Goal: Task Accomplishment & Management: Complete application form

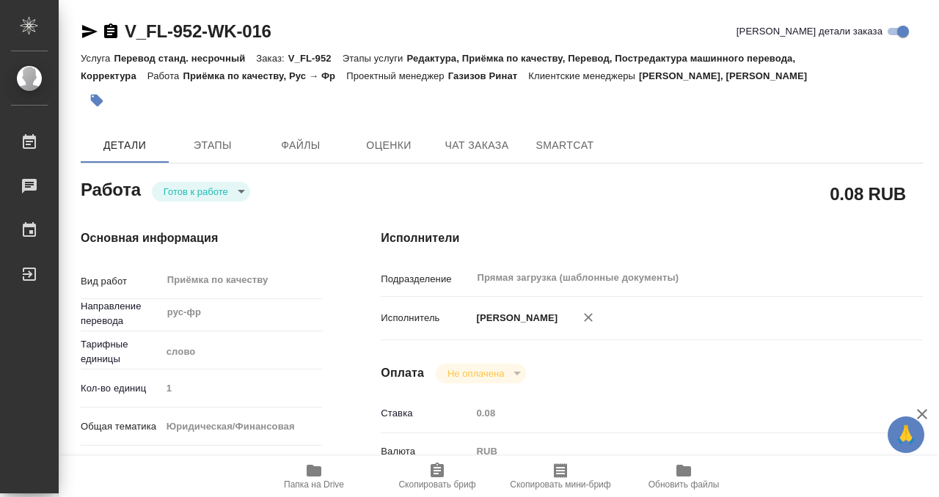
click at [111, 30] on icon "button" at bounding box center [110, 30] width 13 height 15
click at [95, 98] on icon "button" at bounding box center [97, 101] width 12 height 12
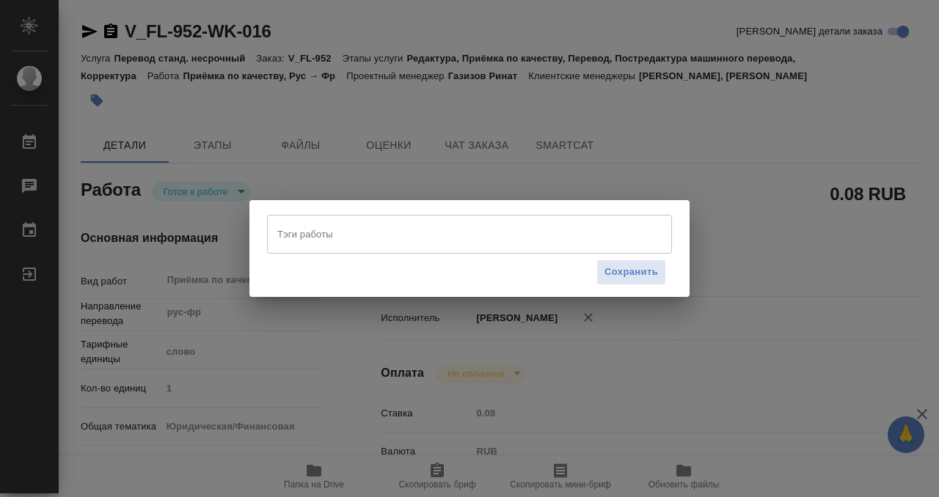
click at [370, 235] on input "Тэги работы" at bounding box center [456, 234] width 364 height 25
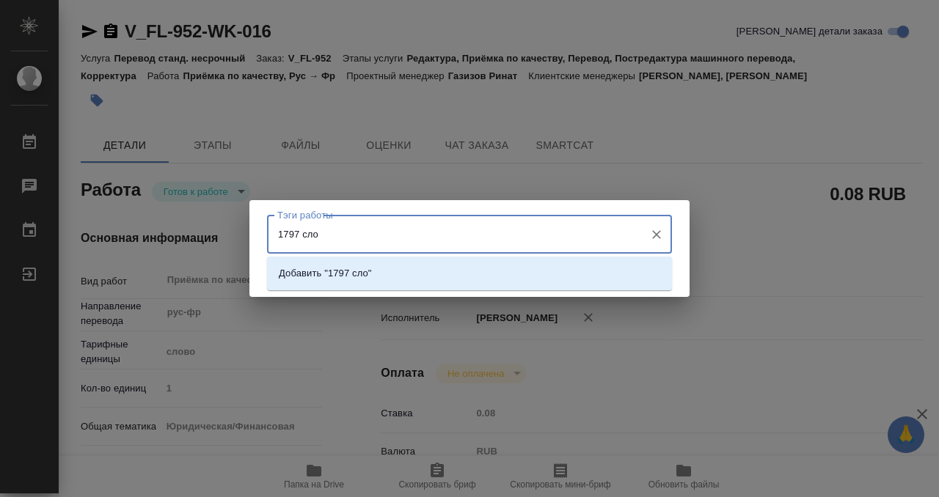
type input "1797 слов"
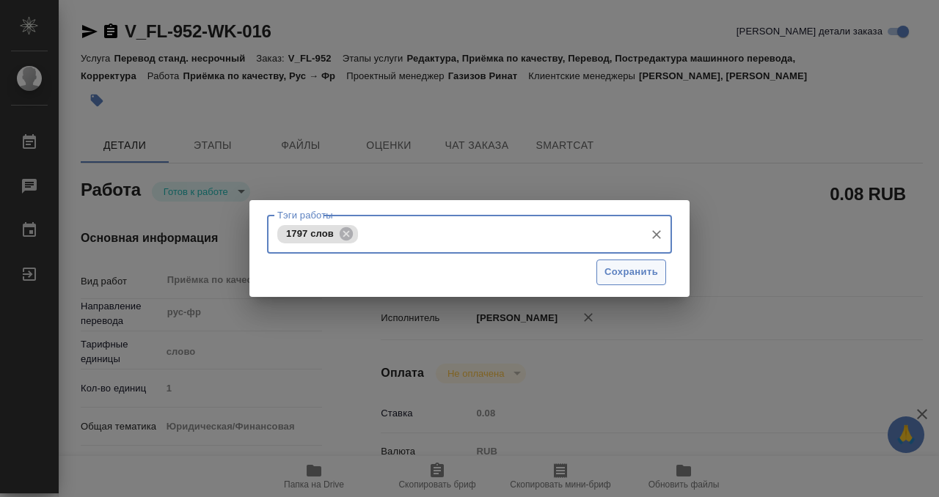
click at [624, 275] on span "Сохранить" at bounding box center [631, 272] width 54 height 17
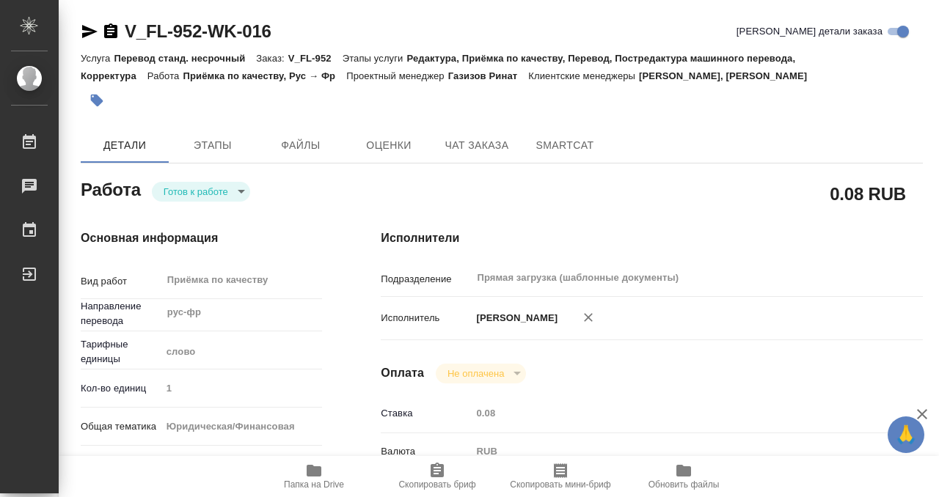
type input "readyForWork"
type input "рус-фр"
type input "5a8b1489cc6b4906c91bfd90"
type input "1"
type input "yr-fn"
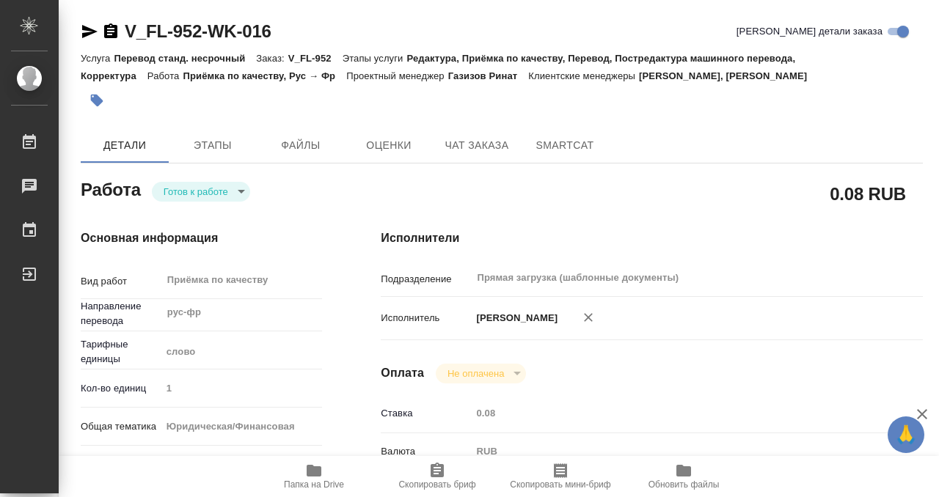
type input "5a8b8b956a9677013d343cfe"
checkbox input "true"
type input "26.09.2025 13:00"
type input "26.09.2025 14:00"
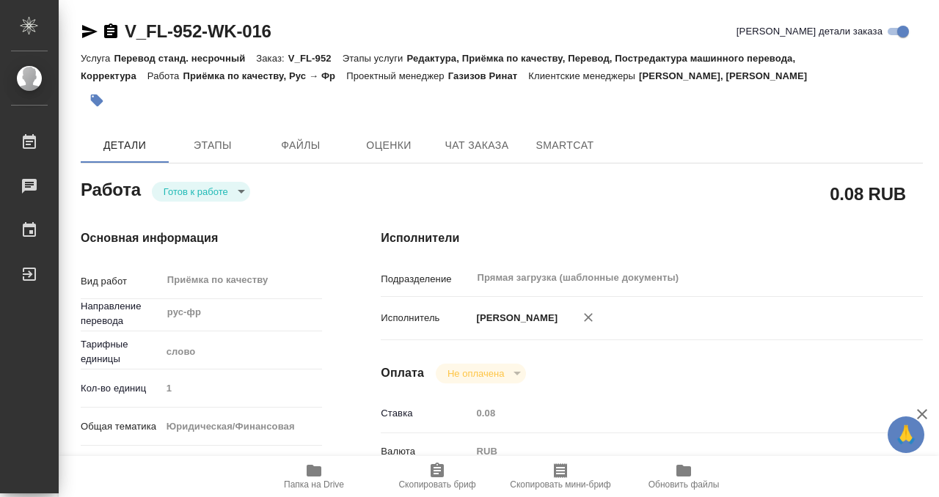
type input "Прямая загрузка (шаблонные документы)"
type input "notPayed"
type input "0.08"
type input "RUB"
type input "[PERSON_NAME]"
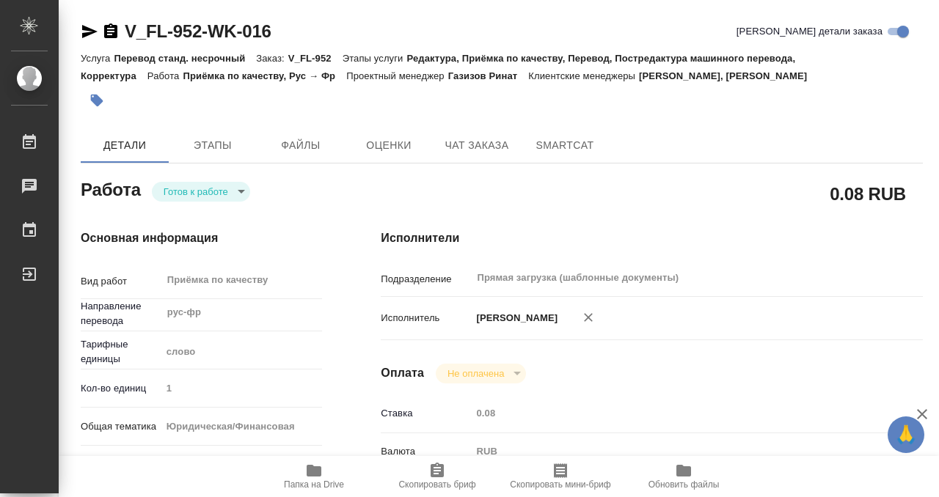
type input "V_FL-952"
type input "Перевод станд. несрочный"
type input "Редактура, Приёмка по качеству, Перевод, Постредактура машинного перевода, Корр…"
type input "Богомолова Анастасия, Касымов Тимур"
type input "/Clients/FL_V/Orders/V_FL-952"
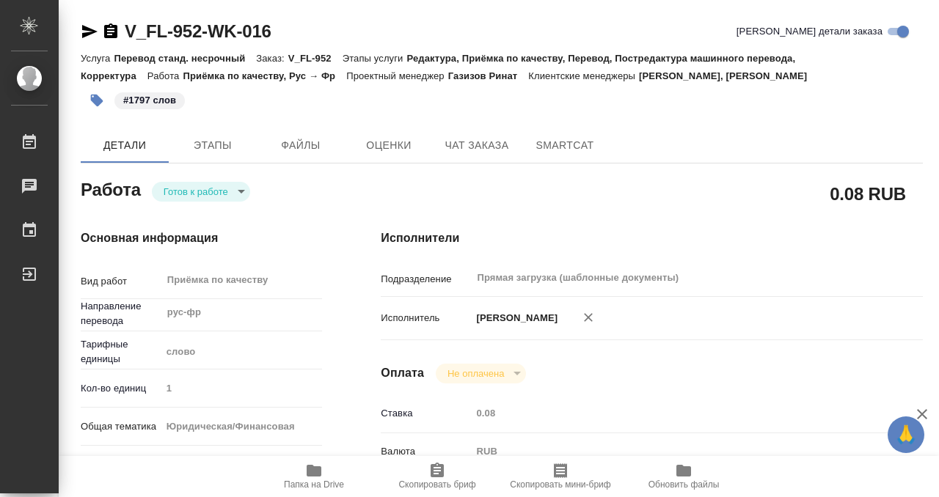
click at [227, 194] on body "🙏 .cls-1 fill:#fff; AWATERA Kobzeva Elizaveta Работы 0 Чаты График Выйти V_FL-9…" at bounding box center [469, 248] width 939 height 497
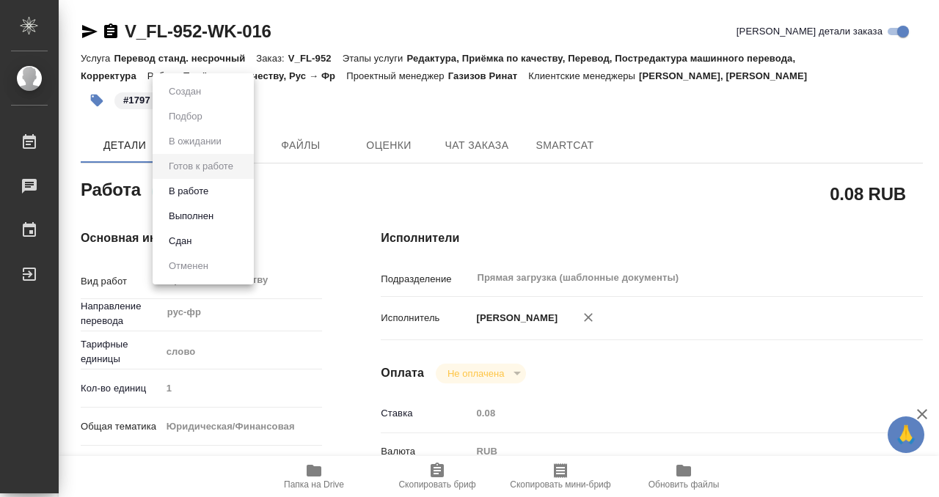
click at [224, 217] on li "Выполнен" at bounding box center [203, 216] width 101 height 25
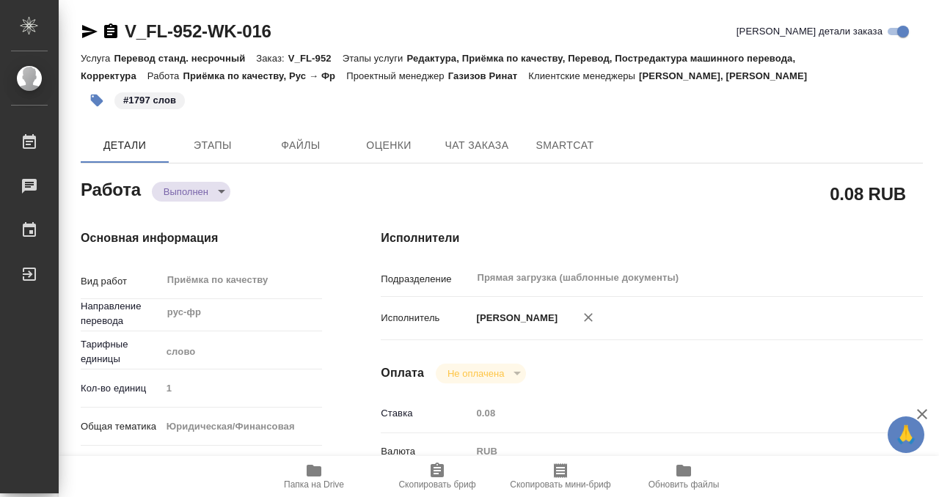
type textarea "x"
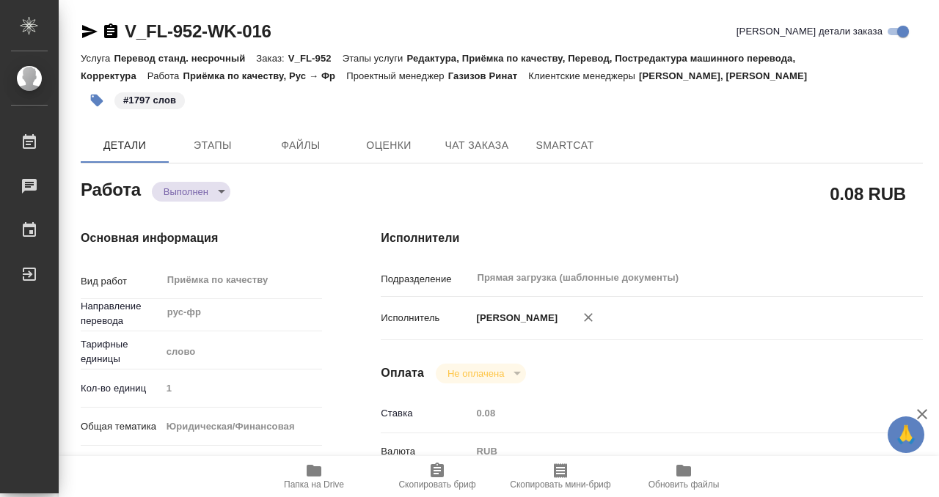
type textarea "x"
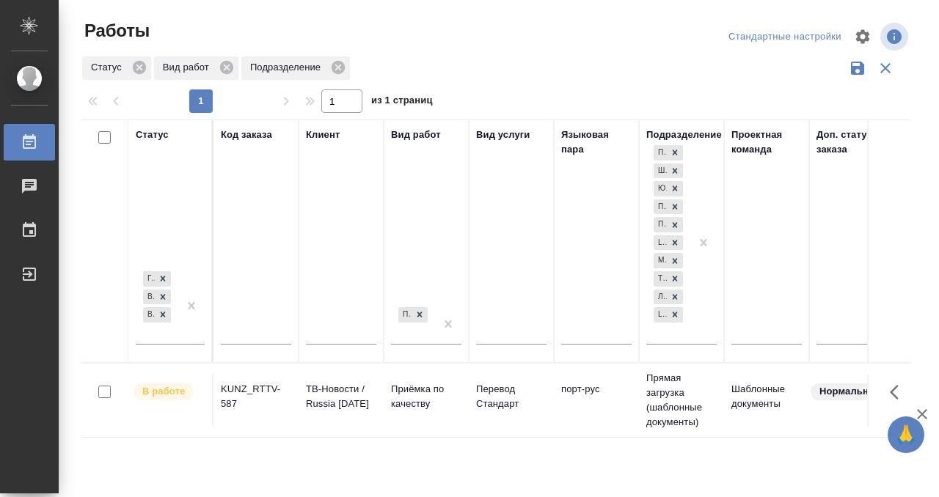
click at [233, 336] on input "text" at bounding box center [256, 335] width 70 height 18
click at [253, 282] on div "Код заказа" at bounding box center [256, 241] width 70 height 227
click at [247, 327] on input "text" at bounding box center [256, 335] width 70 height 18
type input "о"
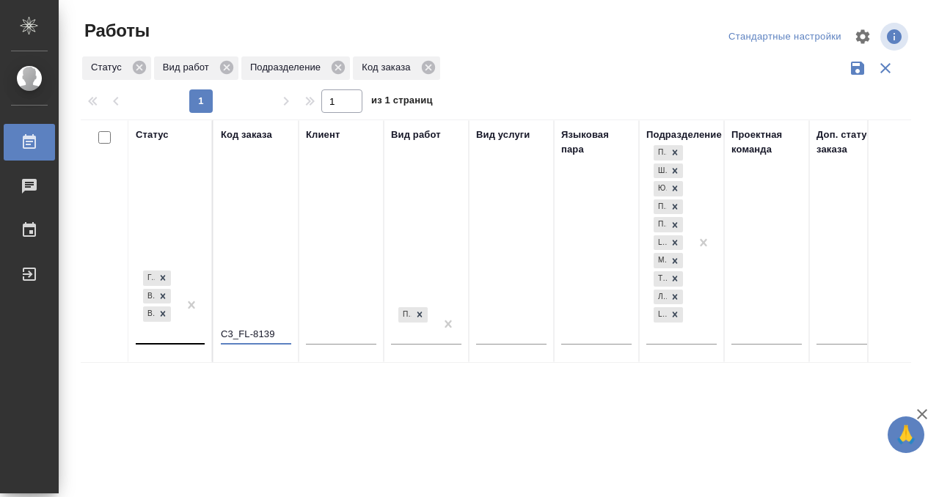
type input "C3_FL-8139"
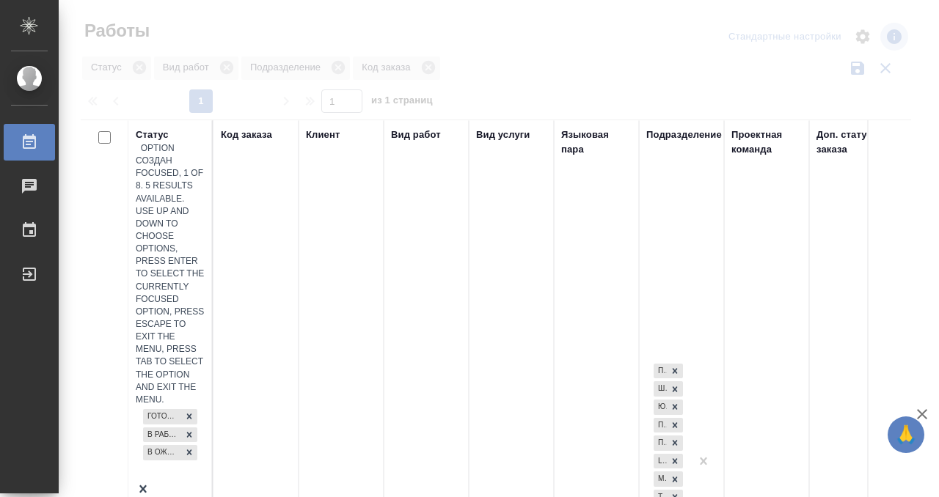
click at [176, 406] on div "Готов к работе В работе В ожидании" at bounding box center [170, 444] width 69 height 76
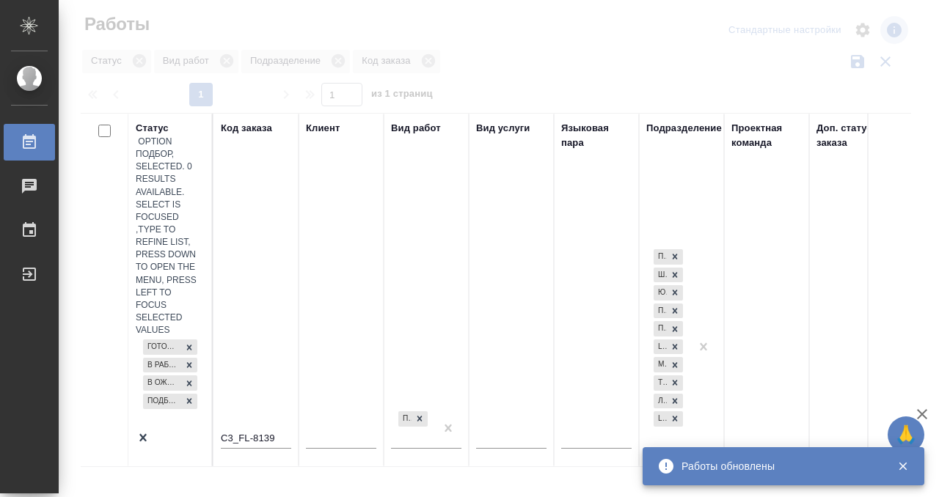
scroll to position [7, 0]
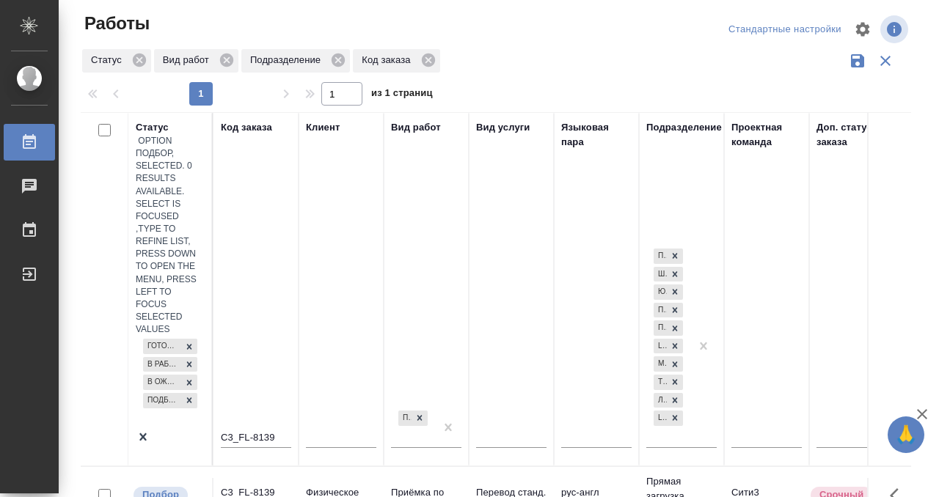
click at [268, 486] on div "C3_FL-8139" at bounding box center [256, 493] width 70 height 15
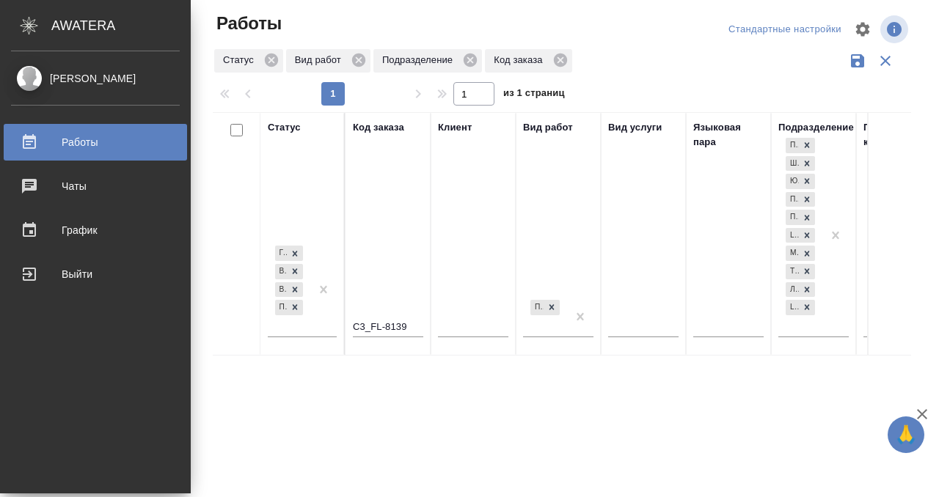
click at [32, 145] on div "Работы" at bounding box center [95, 142] width 169 height 22
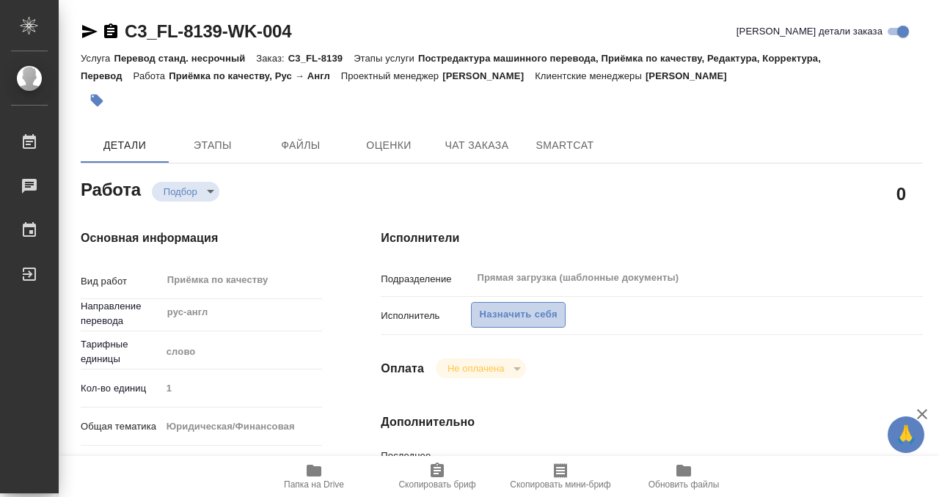
click at [525, 315] on span "Назначить себя" at bounding box center [518, 315] width 78 height 17
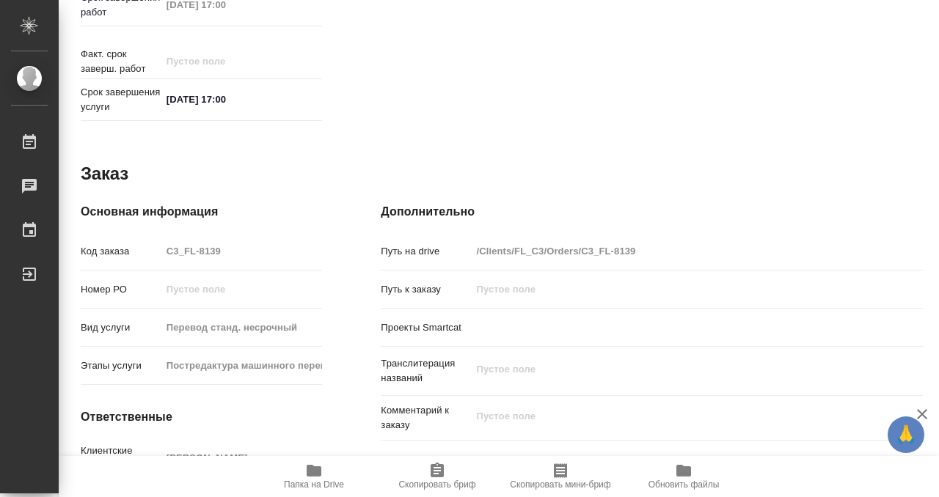
scroll to position [783, 0]
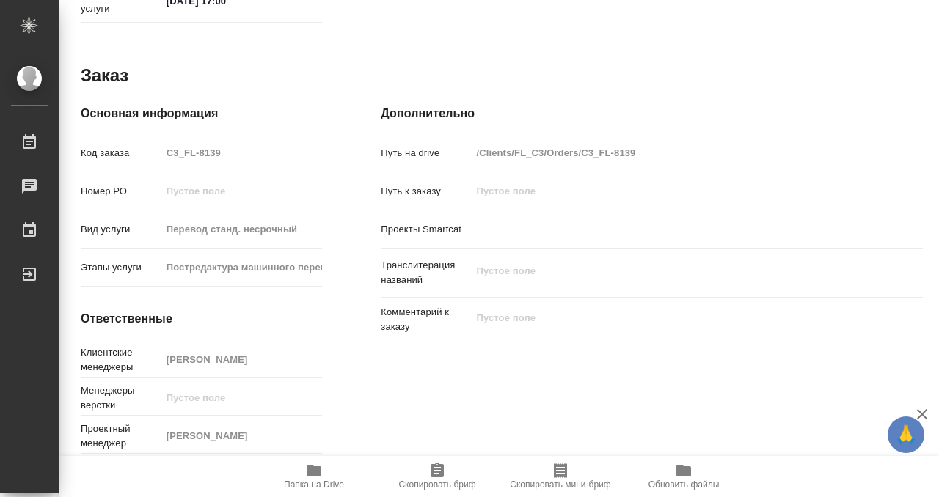
click at [311, 469] on icon "button" at bounding box center [314, 471] width 15 height 12
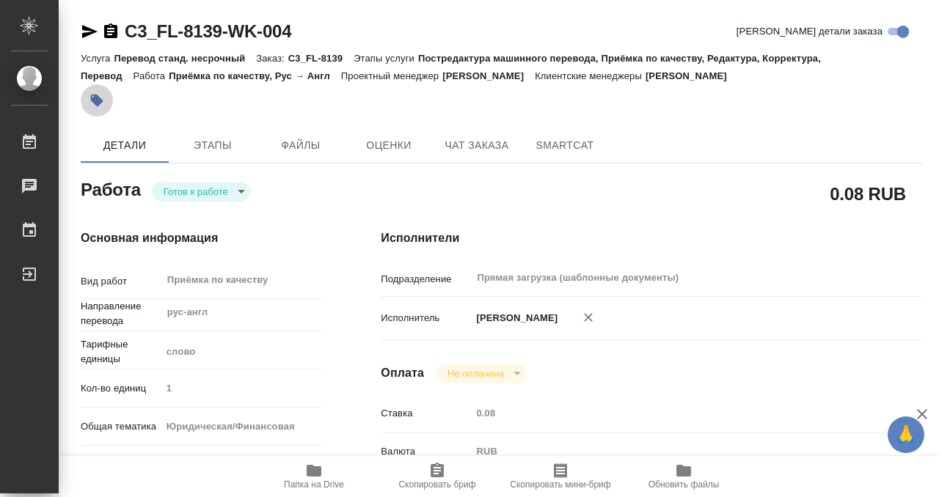
click at [101, 95] on icon "button" at bounding box center [96, 100] width 15 height 15
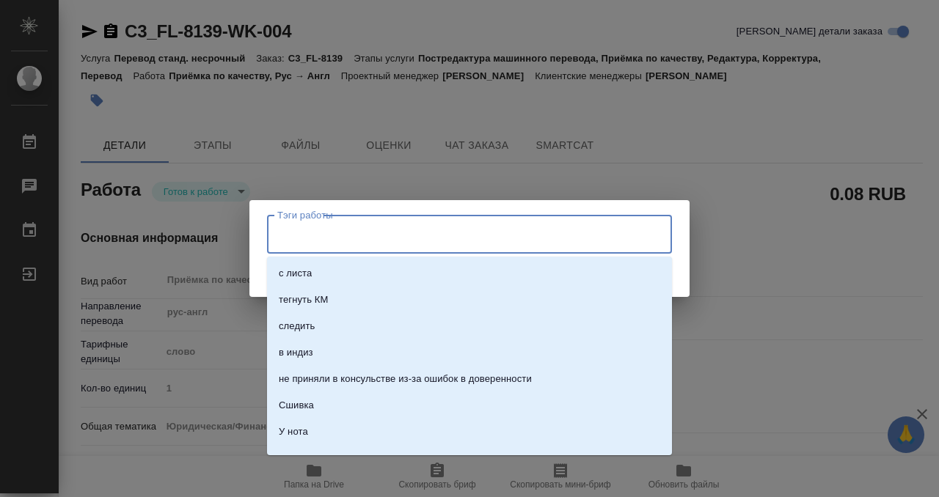
click at [310, 237] on input "Тэги работы" at bounding box center [456, 234] width 364 height 25
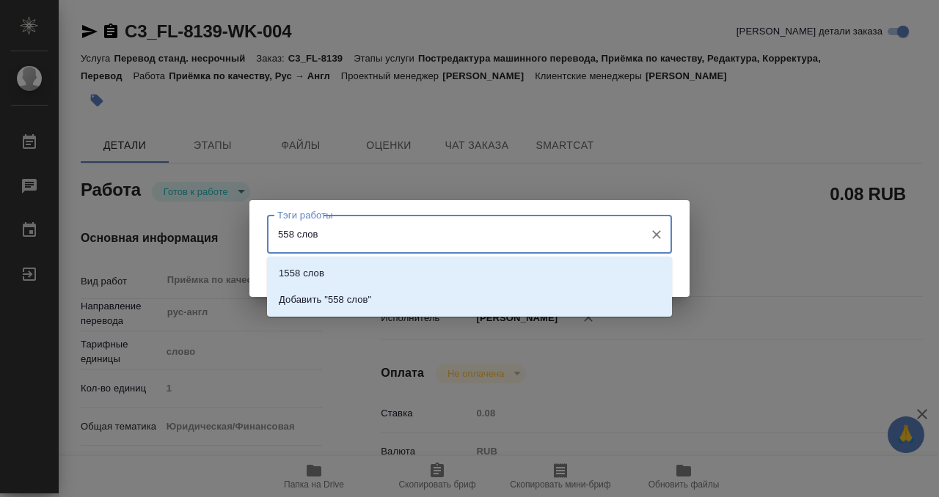
type input "558 словё"
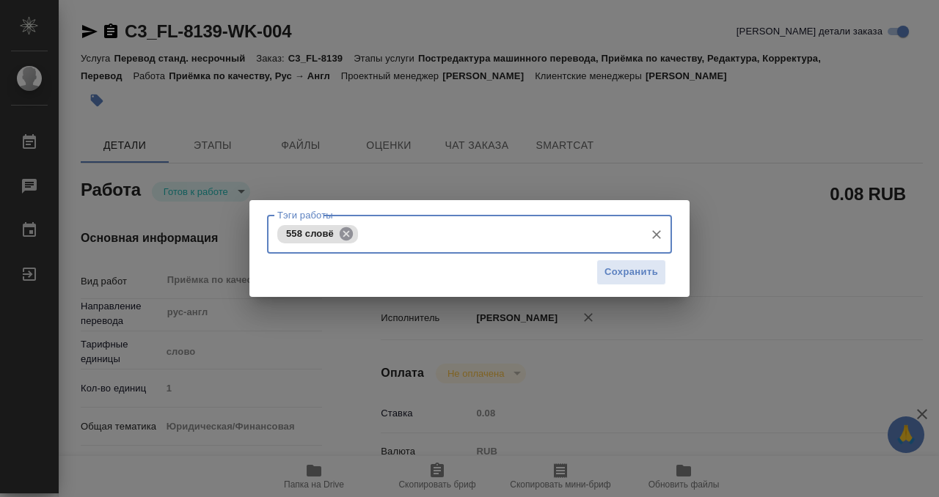
click at [346, 232] on icon at bounding box center [346, 233] width 13 height 13
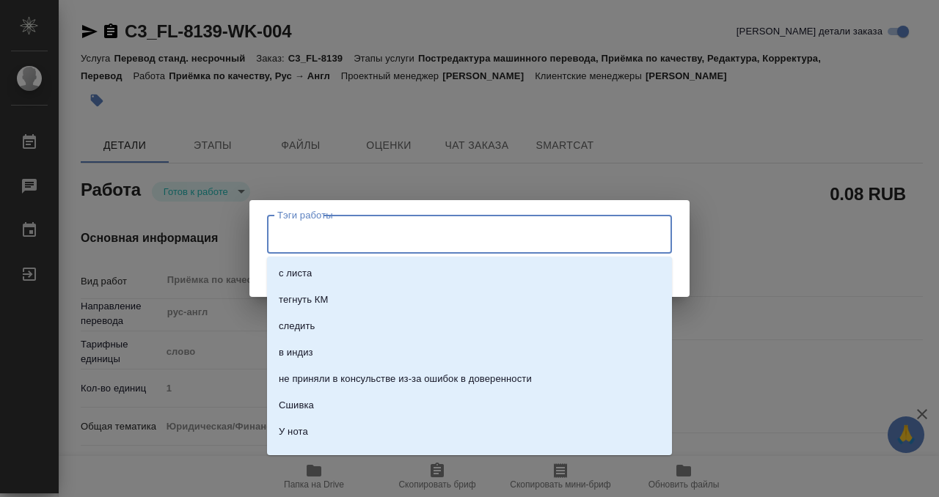
click at [334, 233] on input "Тэги работы" at bounding box center [456, 234] width 364 height 25
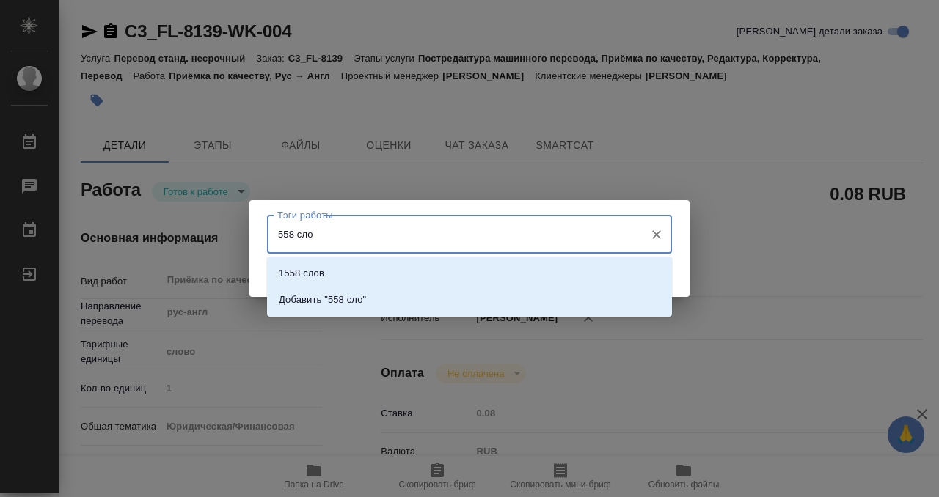
type input "558 слов"
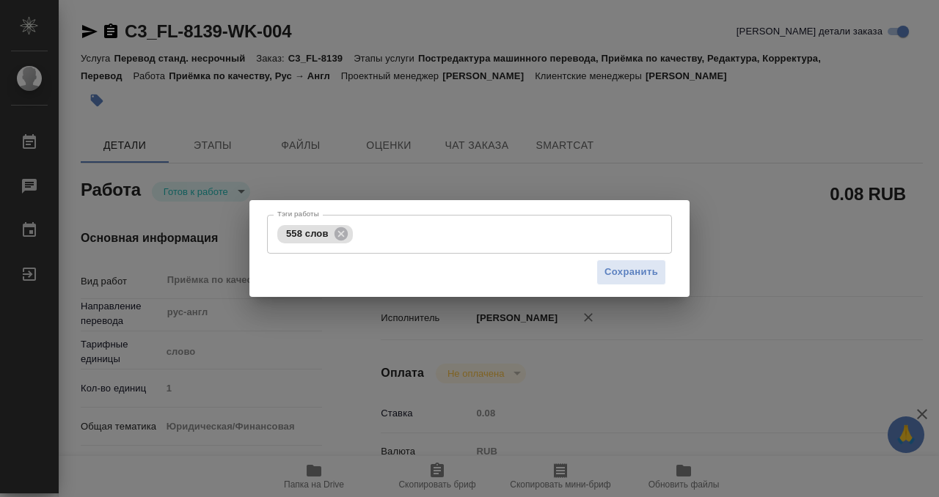
click at [634, 258] on div "Сохранить" at bounding box center [469, 272] width 405 height 37
click at [634, 265] on span "Сохранить" at bounding box center [631, 272] width 54 height 17
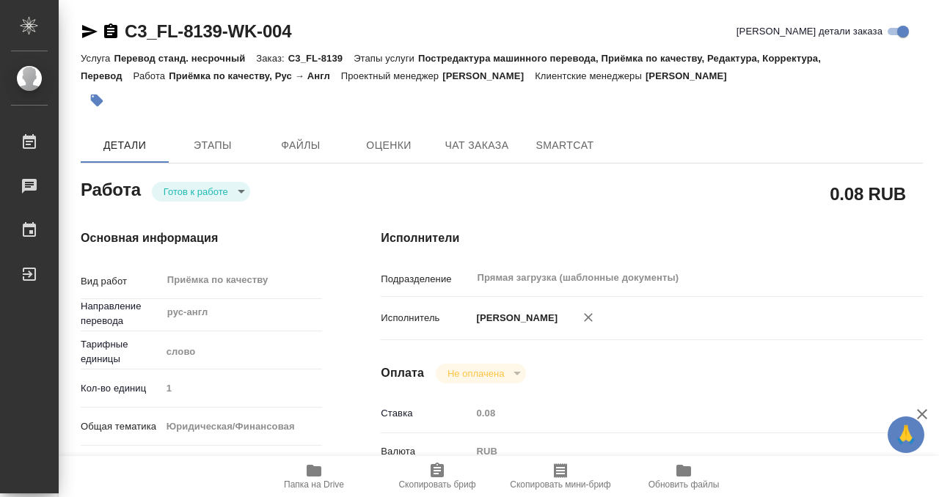
click at [197, 197] on body "🙏 .cls-1 fill:#fff; AWATERA Kobzeva Elizaveta Работы 0 Чаты График Выйти C3_FL-…" at bounding box center [469, 248] width 939 height 497
type input "readyForWork"
type input "рус-англ"
type input "5a8b1489cc6b4906c91bfd90"
type input "1"
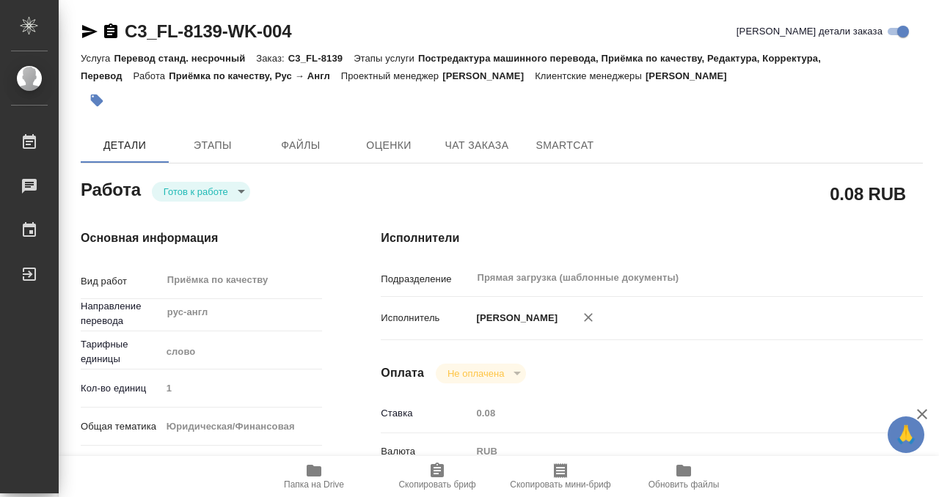
type input "yr-fn"
type input "5a8b8b956a9677013d343cfe"
checkbox input "true"
type input "25.09.2025 16:59"
type input "[DATE] 17:00"
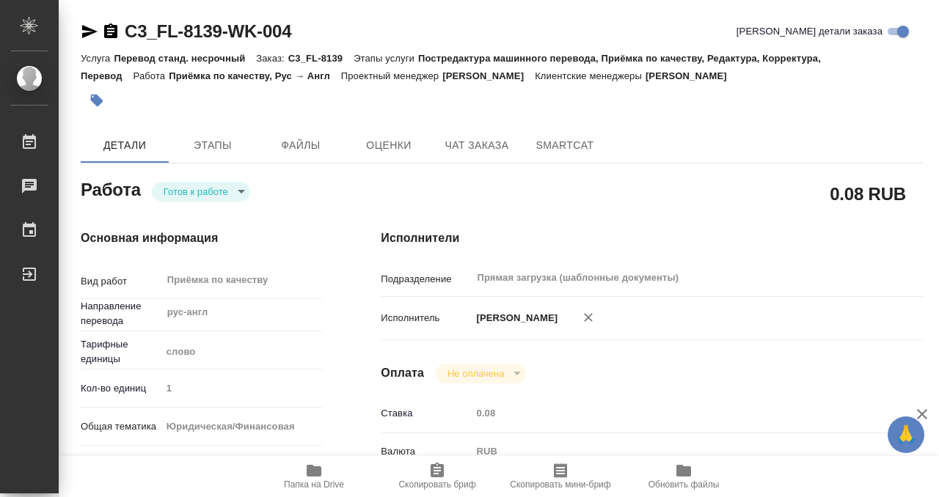
type input "[DATE] 17:00"
type input "Прямая загрузка (шаблонные документы)"
type input "notPayed"
type input "0.08"
type input "RUB"
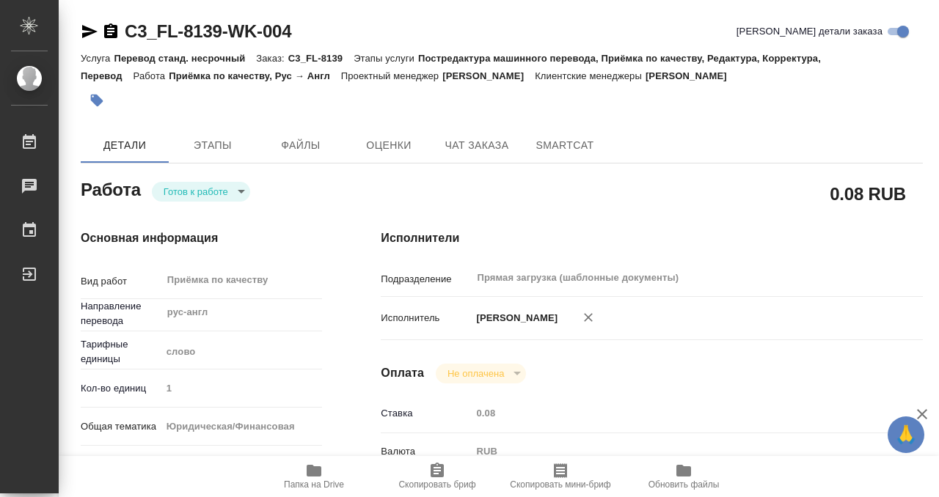
type input "[PERSON_NAME]"
type input "C3_FL-8139"
type input "Перевод станд. несрочный"
type input "Постредактура машинного перевода, Приёмка по качеству, Редактура, Корректура, П…"
type input "Никитина Татьяна"
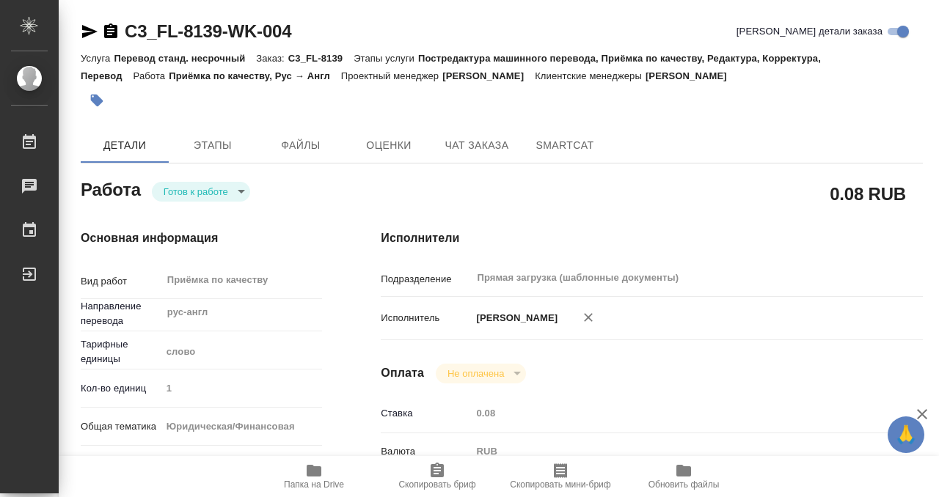
type input "/Clients/FL_C3/Orders/C3_FL-8139"
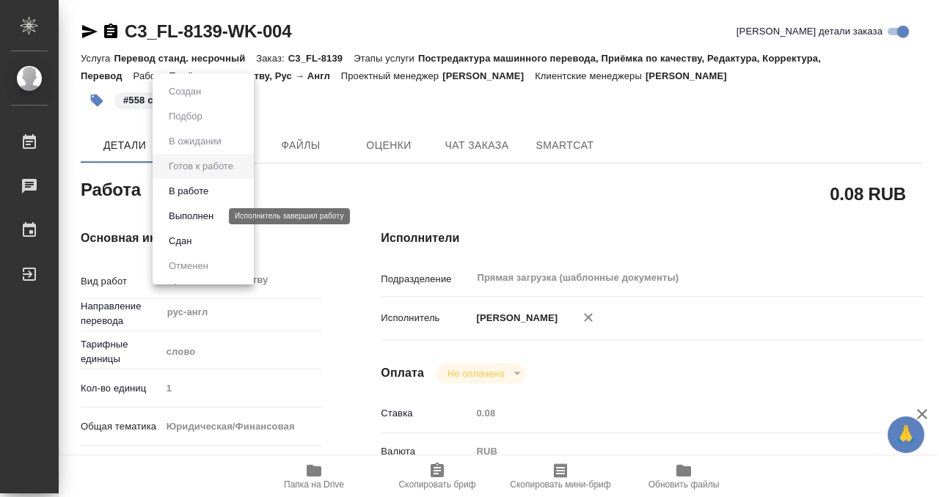
click at [197, 222] on button "Выполнен" at bounding box center [191, 216] width 54 height 16
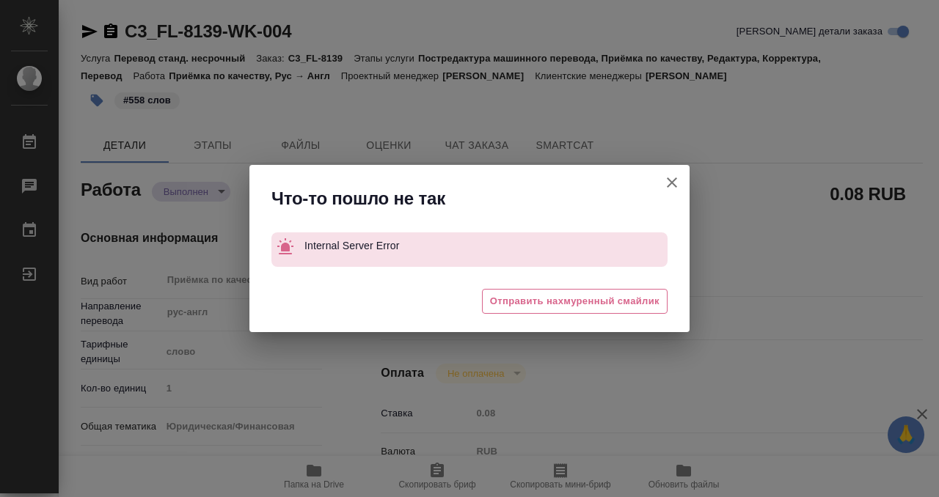
type textarea "x"
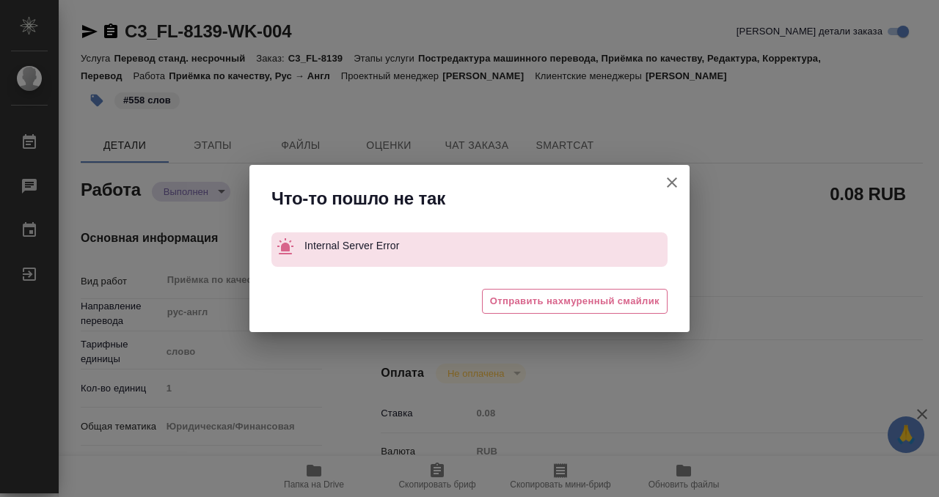
click at [667, 189] on icon "button" at bounding box center [672, 183] width 18 height 18
type textarea "x"
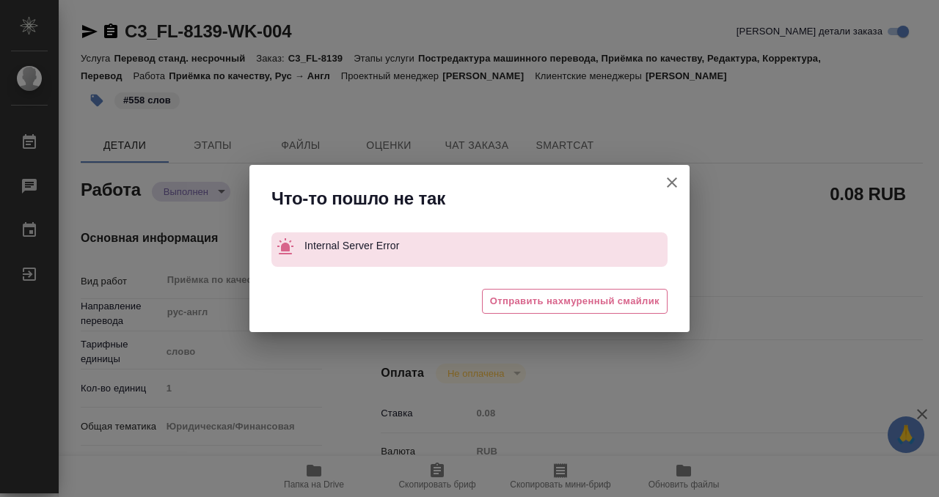
type textarea "x"
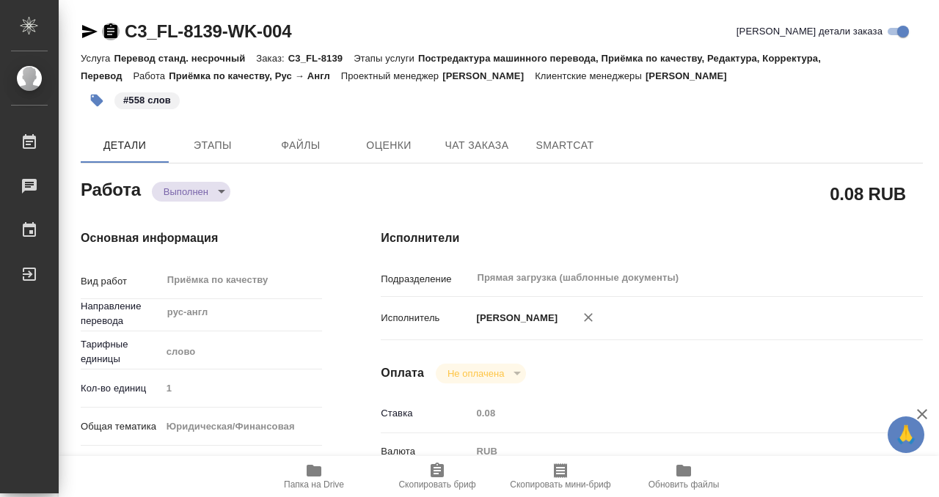
click at [109, 32] on icon "button" at bounding box center [111, 32] width 18 height 18
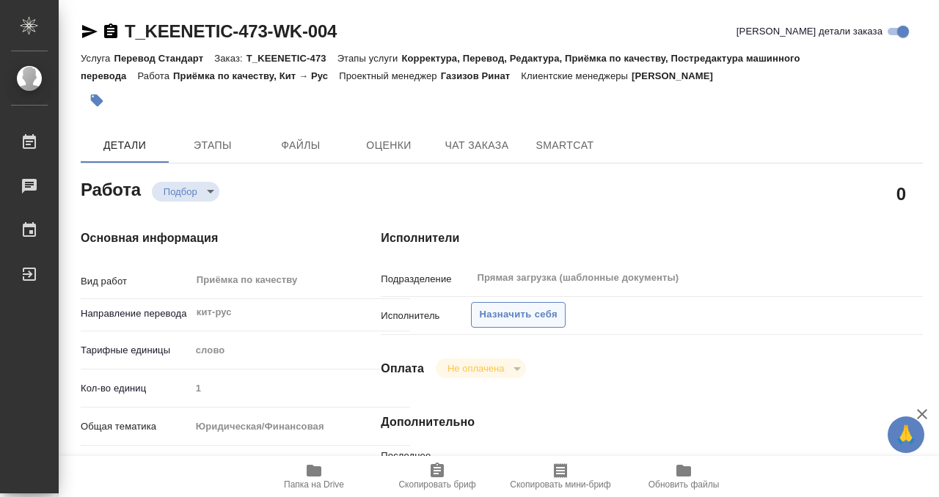
click at [524, 319] on span "Назначить себя" at bounding box center [518, 315] width 78 height 17
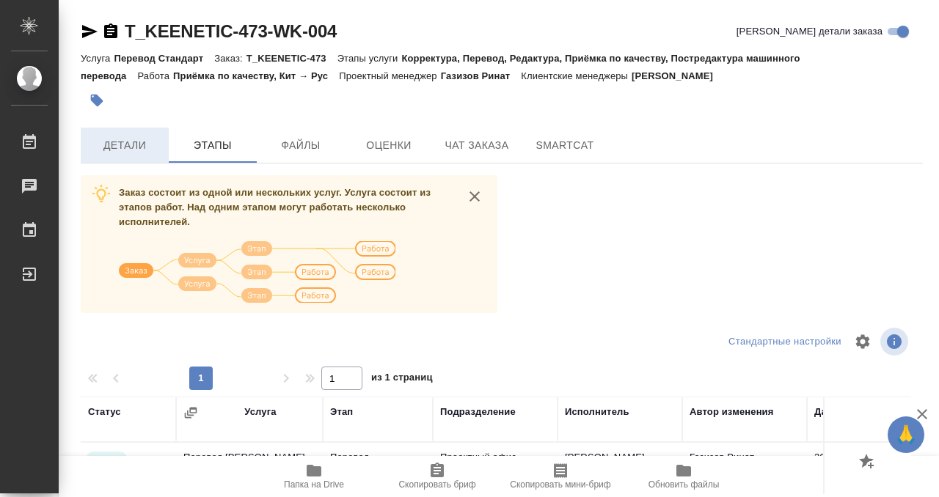
click at [128, 149] on span "Детали" at bounding box center [124, 145] width 70 height 18
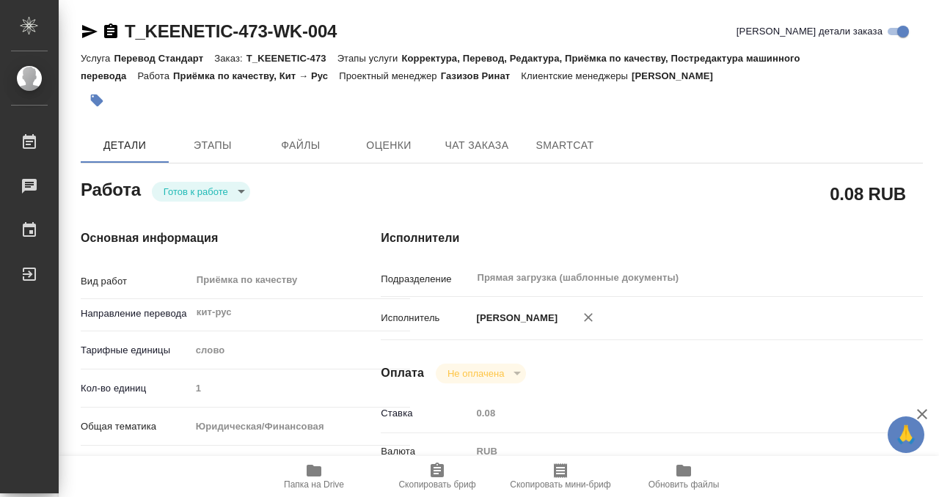
type textarea "x"
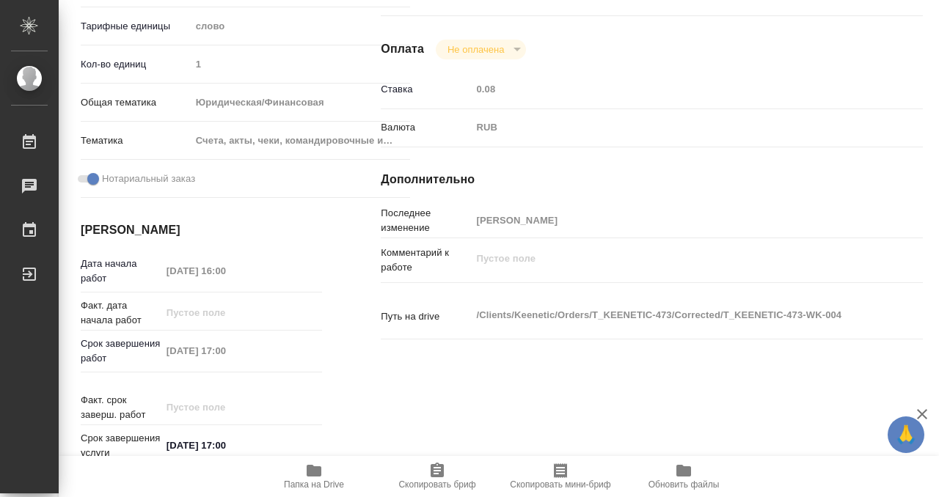
scroll to position [783, 0]
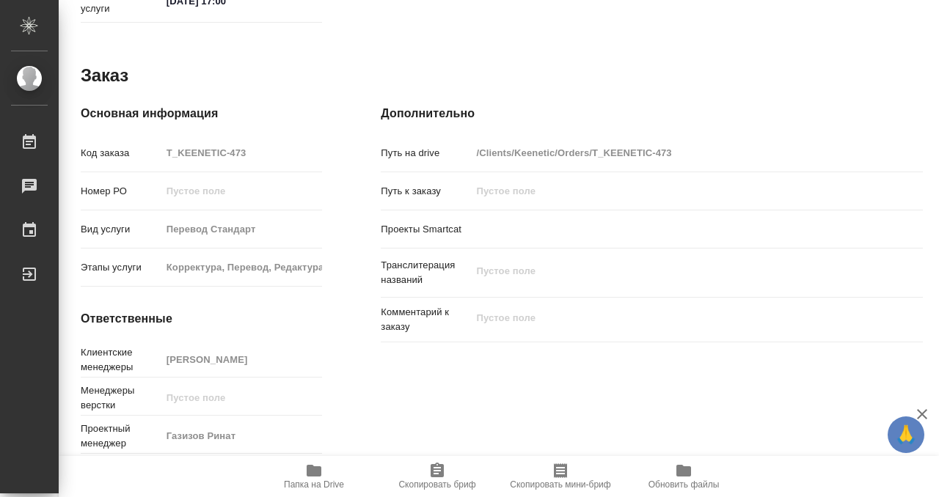
type textarea "x"
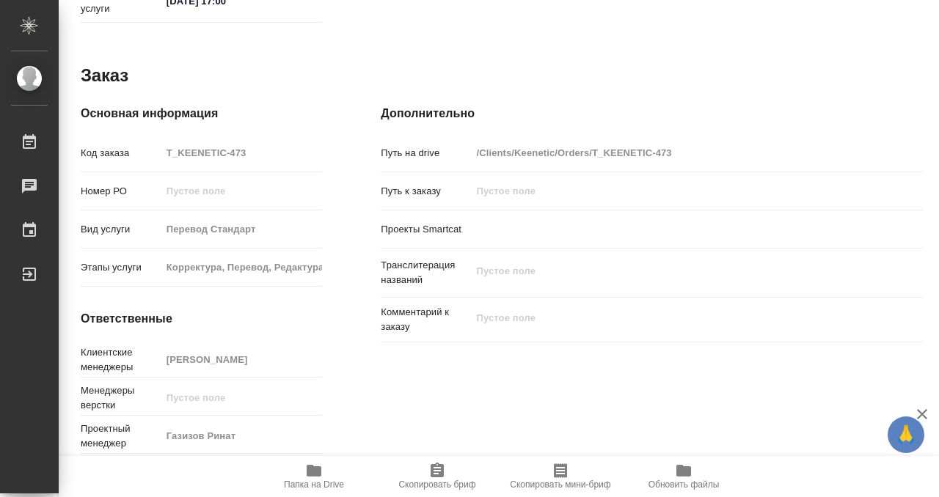
click at [310, 477] on icon "button" at bounding box center [314, 471] width 18 height 18
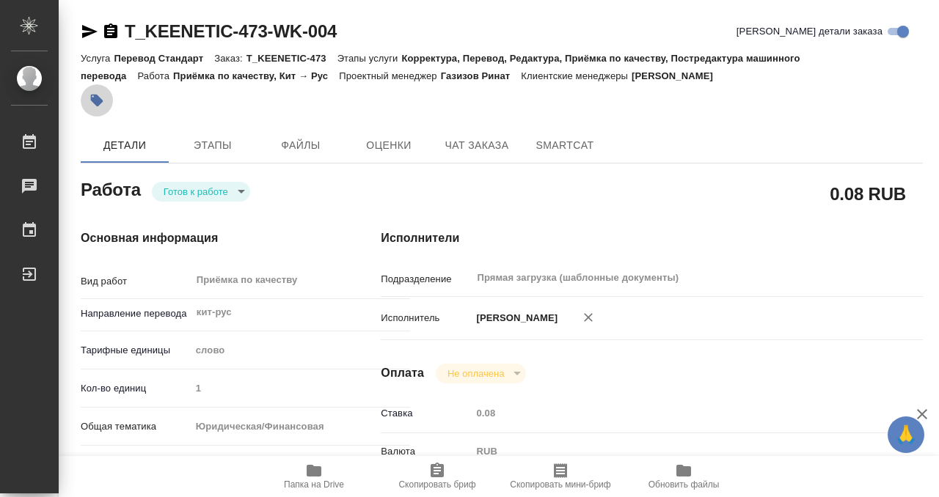
click at [107, 103] on button "button" at bounding box center [97, 100] width 32 height 32
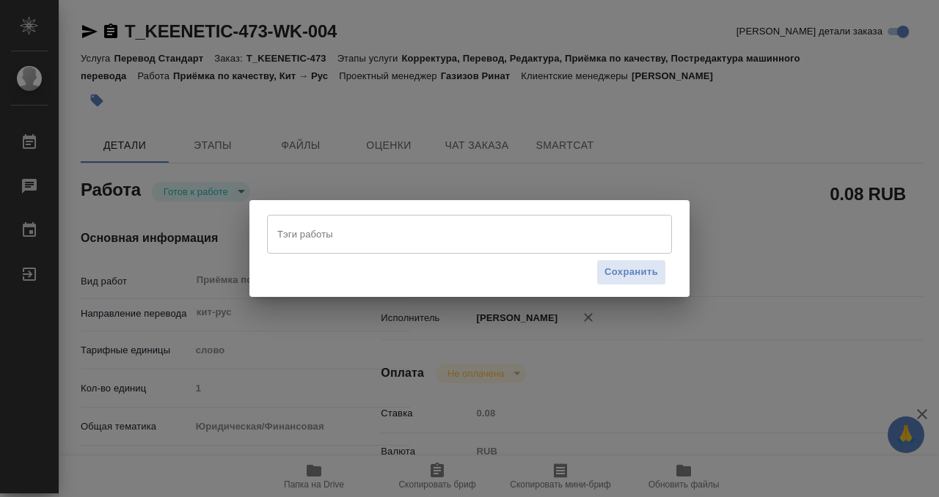
click at [394, 230] on input "Тэги работы" at bounding box center [456, 234] width 364 height 25
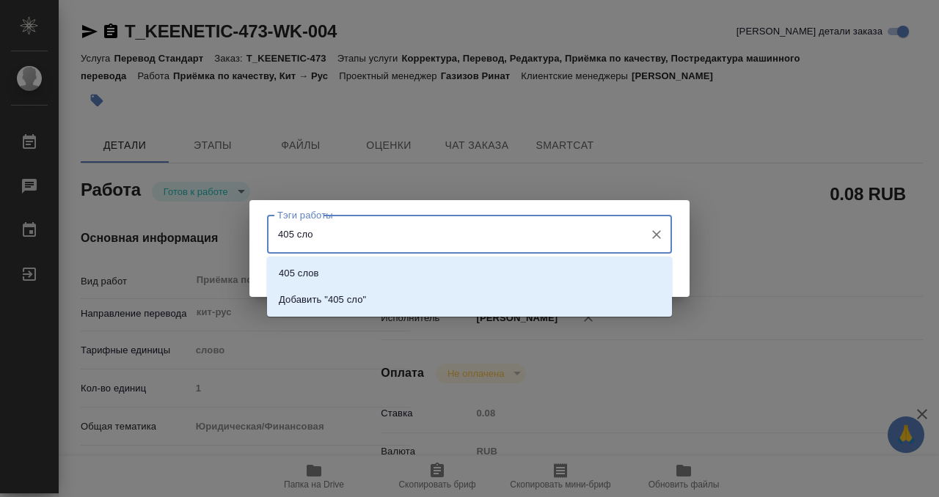
type input "405 слов"
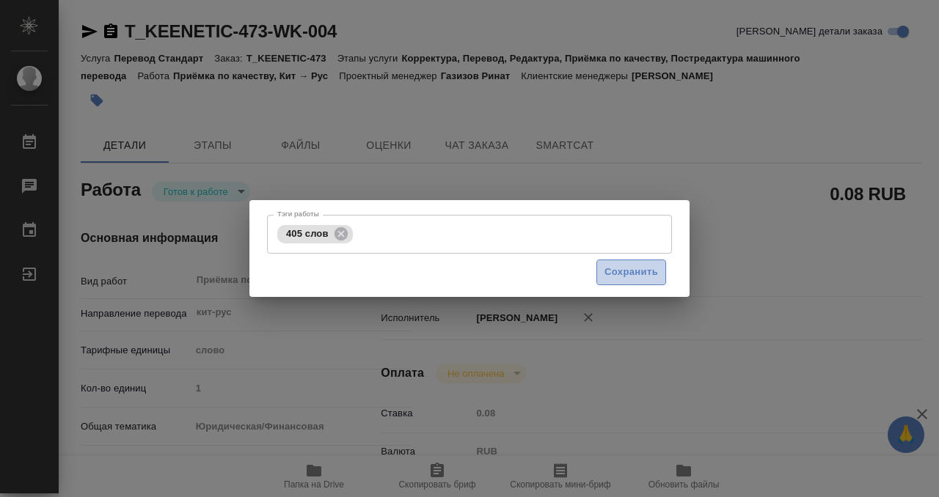
click at [655, 278] on span "Сохранить" at bounding box center [631, 272] width 54 height 17
type input "readyForWork"
type textarea "Приёмка по качеству"
type textarea "x"
type input "кит-рус"
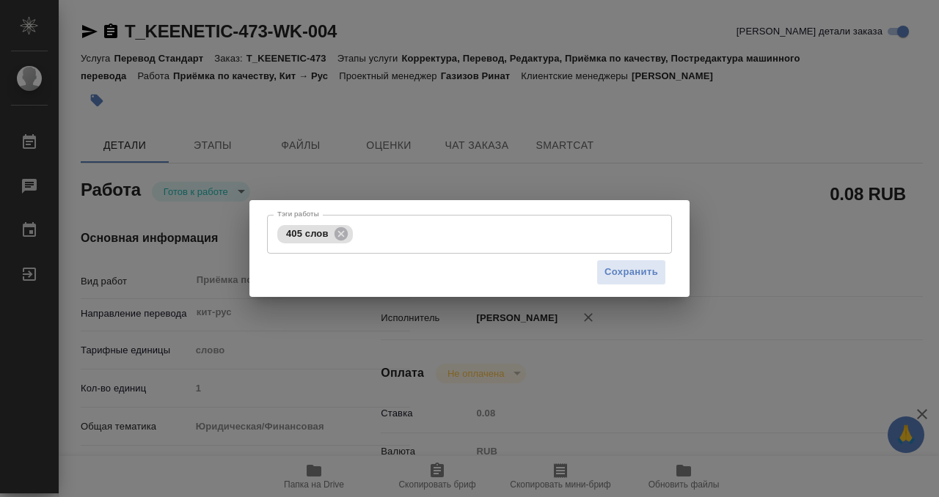
type input "5a8b1489cc6b4906c91bfd90"
type input "1"
type input "yr-fn"
type input "5f647205b73bc97568ca66c0"
checkbox input "true"
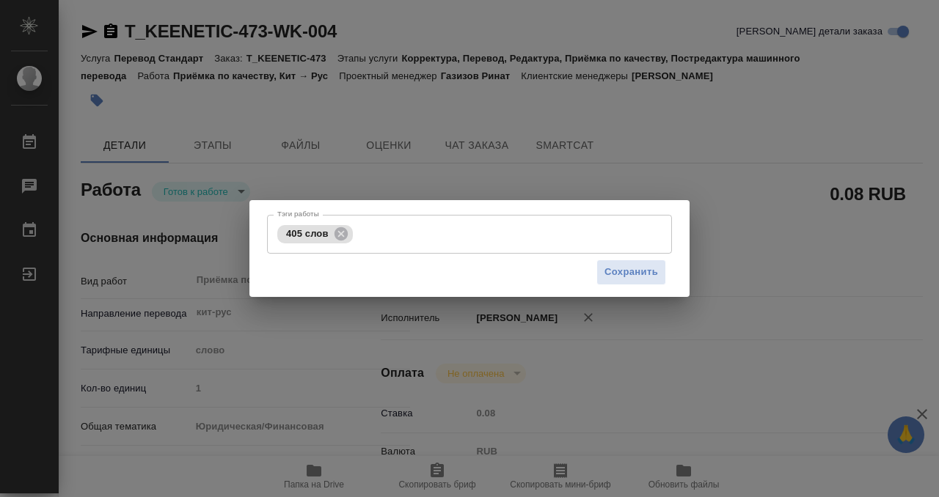
type input "26.09.2025 16:00"
type input "26.09.2025 17:00"
type input "Прямая загрузка (шаблонные документы)"
type input "notPayed"
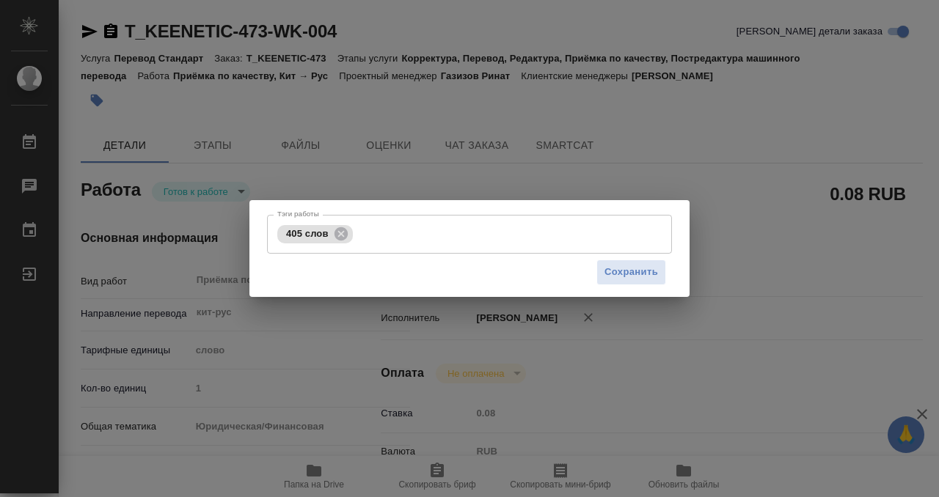
type input "0.08"
type input "RUB"
type input "[PERSON_NAME]"
type textarea "x"
type textarea "/Clients/Keenetic/Orders/T_KEENETIC-473/Corrected/T_KEENETIC-473-WK-004"
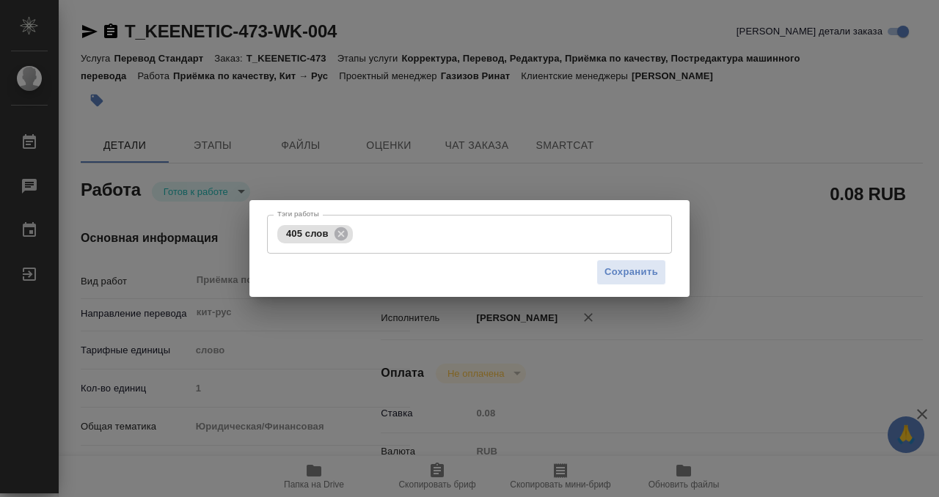
type textarea "x"
type input "T_KEENETIC-473"
type input "Перевод Стандарт"
type input "Корректура, Перевод, Редактура, Приёмка по качеству, Постредактура машинного пе…"
type input "Прохорова Анастасия"
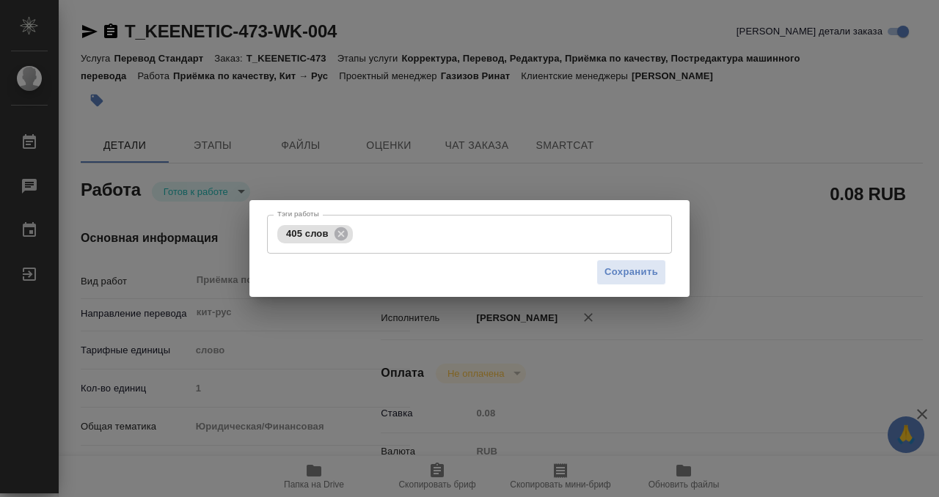
type input "/Clients/Keenetic/Orders/T_KEENETIC-473"
type textarea "x"
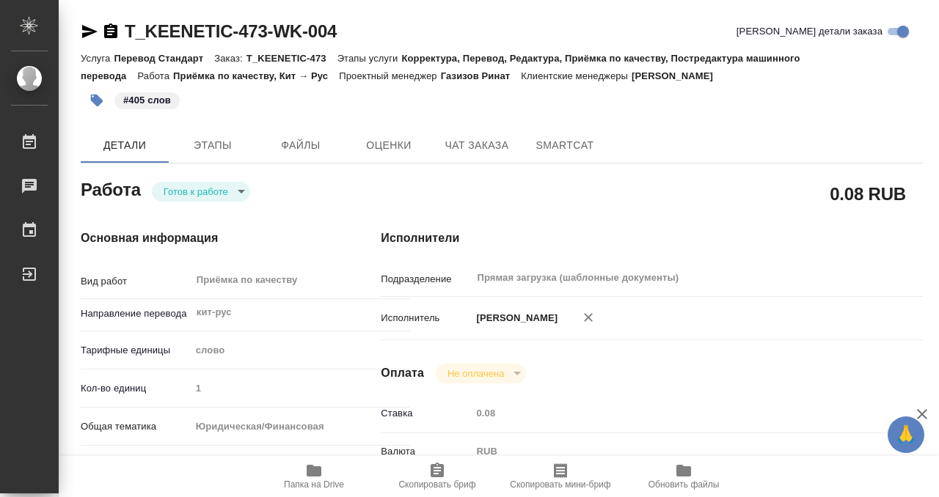
type textarea "x"
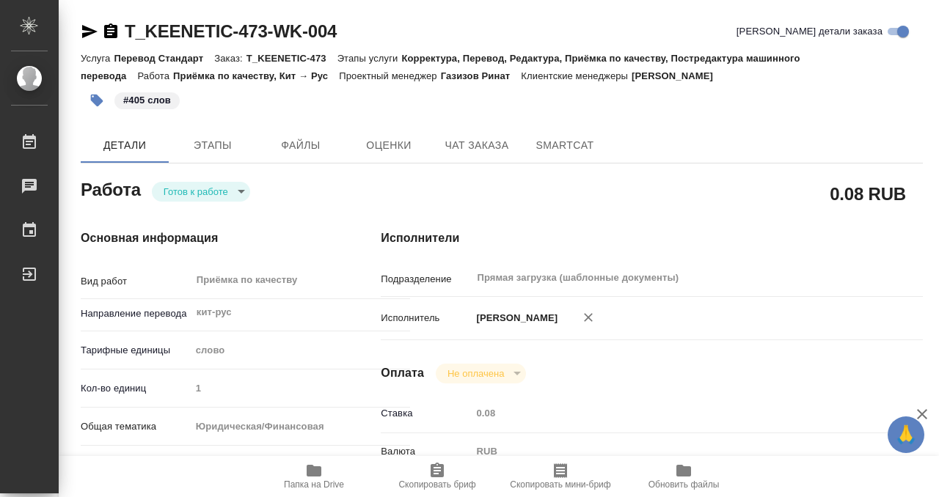
type textarea "x"
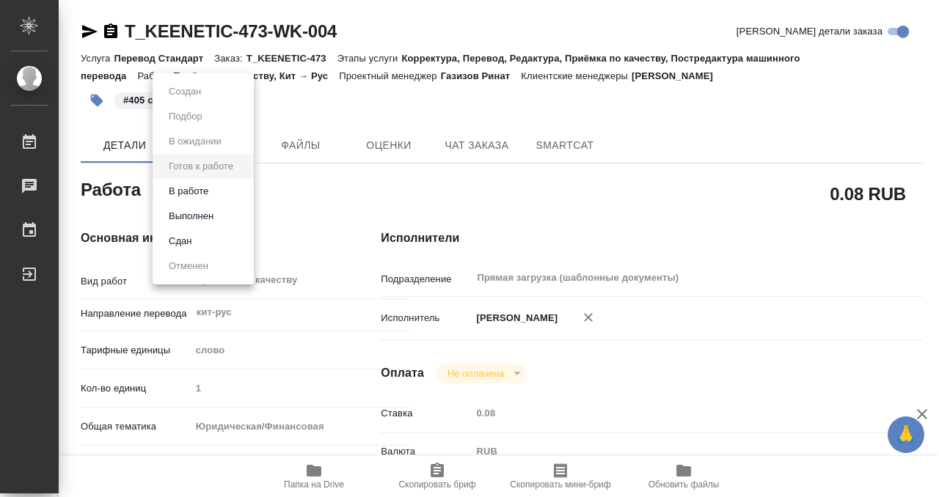
click at [244, 188] on body "🙏 .cls-1 fill:#fff; AWATERA Kobzeva Elizaveta Работы 0 Чаты График Выйти T_KEEN…" at bounding box center [469, 248] width 939 height 497
type textarea "x"
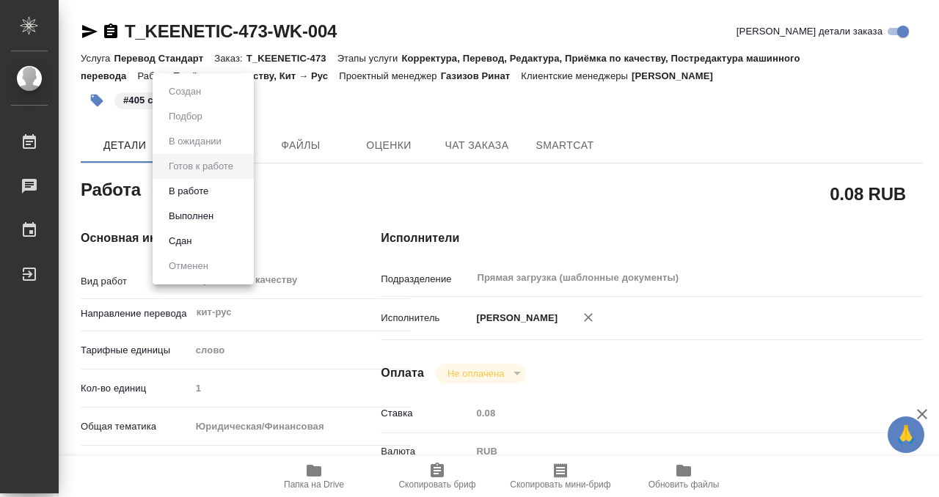
type textarea "x"
click at [219, 213] on li "Выполнен" at bounding box center [203, 216] width 101 height 25
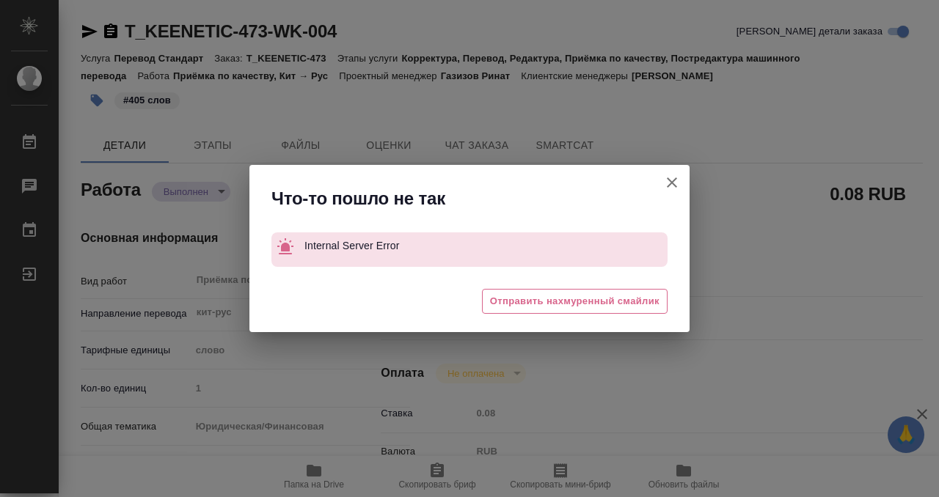
type textarea "x"
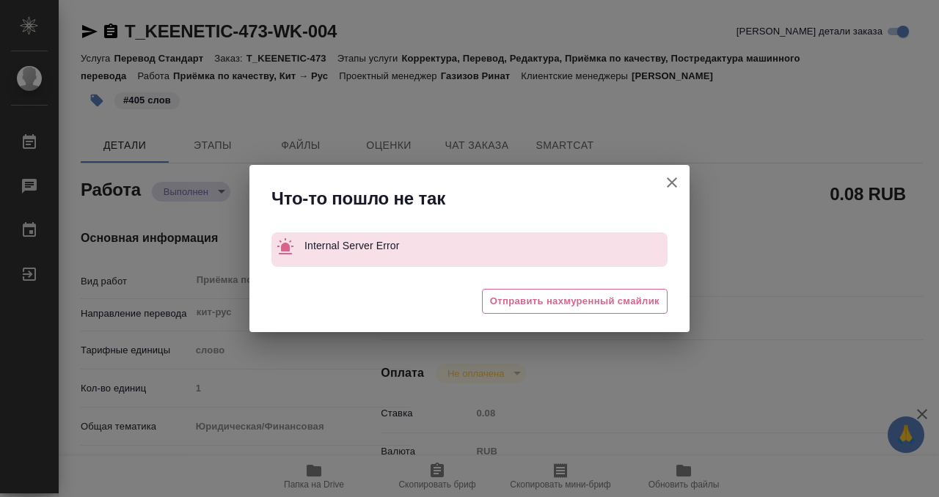
type textarea "x"
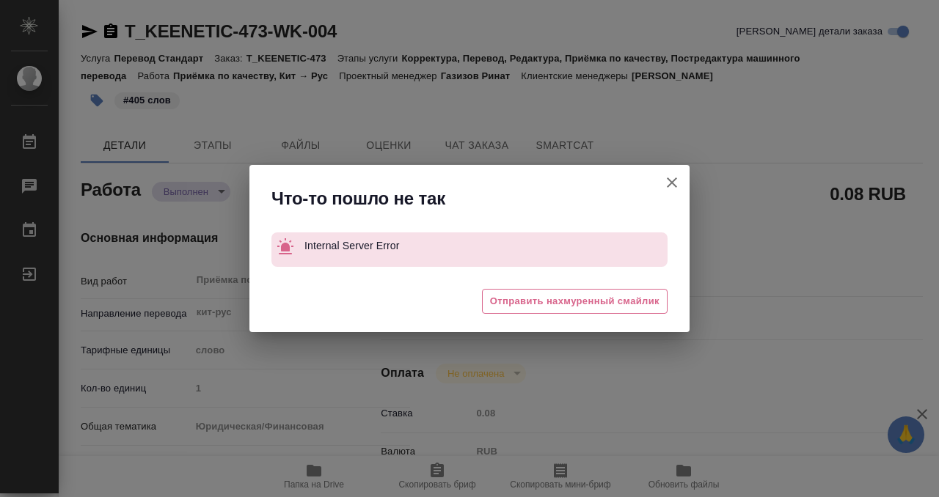
click at [679, 183] on icon "button" at bounding box center [672, 183] width 18 height 18
type textarea "x"
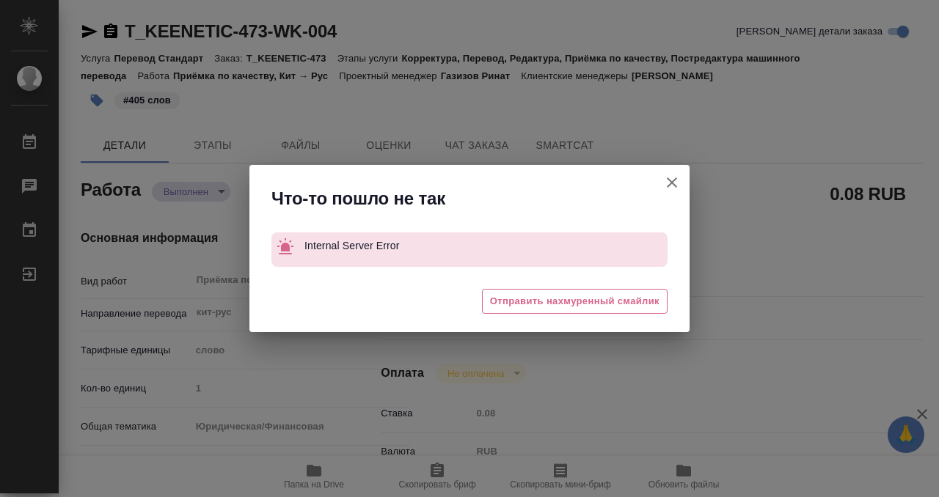
type textarea "x"
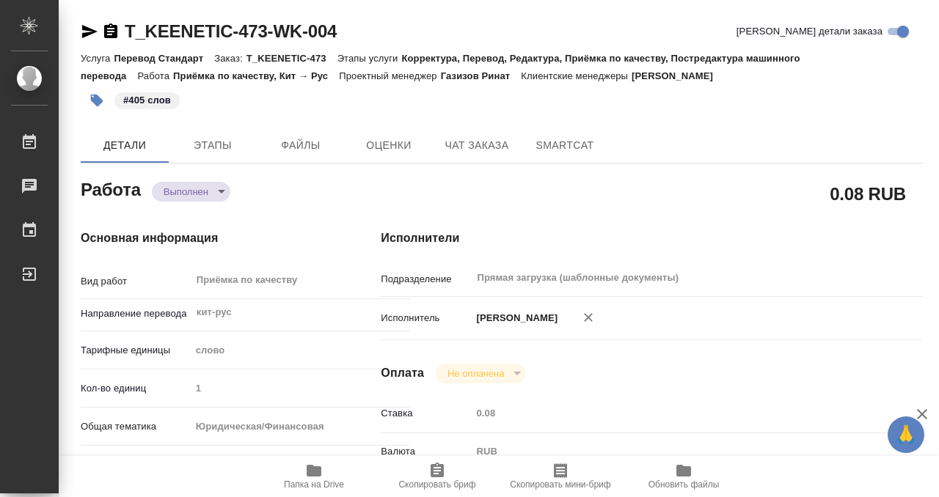
click at [112, 31] on icon "button" at bounding box center [111, 32] width 18 height 18
